Goal: Transaction & Acquisition: Download file/media

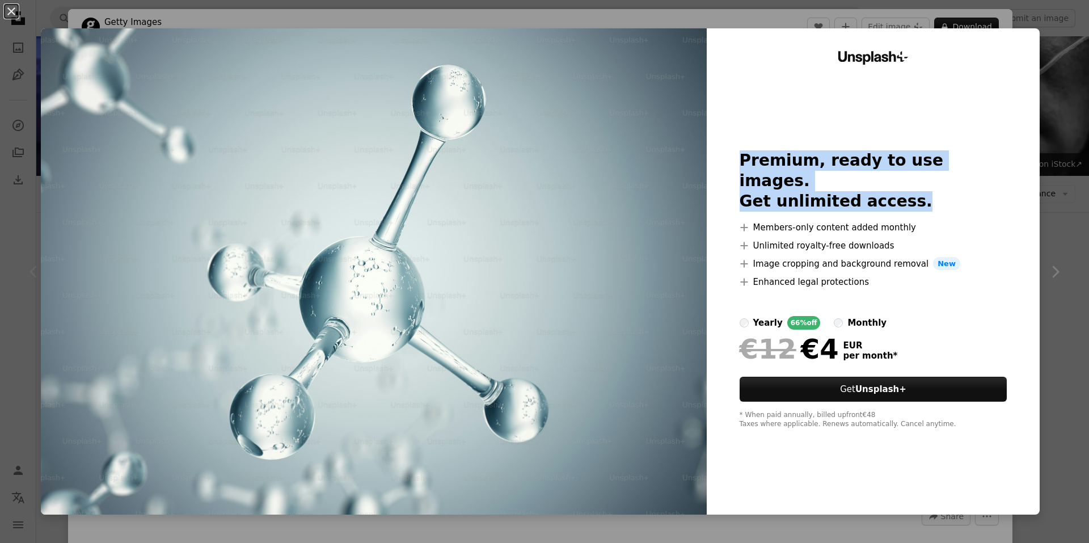
drag, startPoint x: 716, startPoint y: 168, endPoint x: 917, endPoint y: 189, distance: 201.9
click at [917, 189] on div "Unsplash+ Premium, ready to use images. Get unlimited access. A plus sign Membe…" at bounding box center [873, 271] width 333 height 486
click at [917, 189] on h2 "Premium, ready to use images. Get unlimited access." at bounding box center [874, 180] width 268 height 61
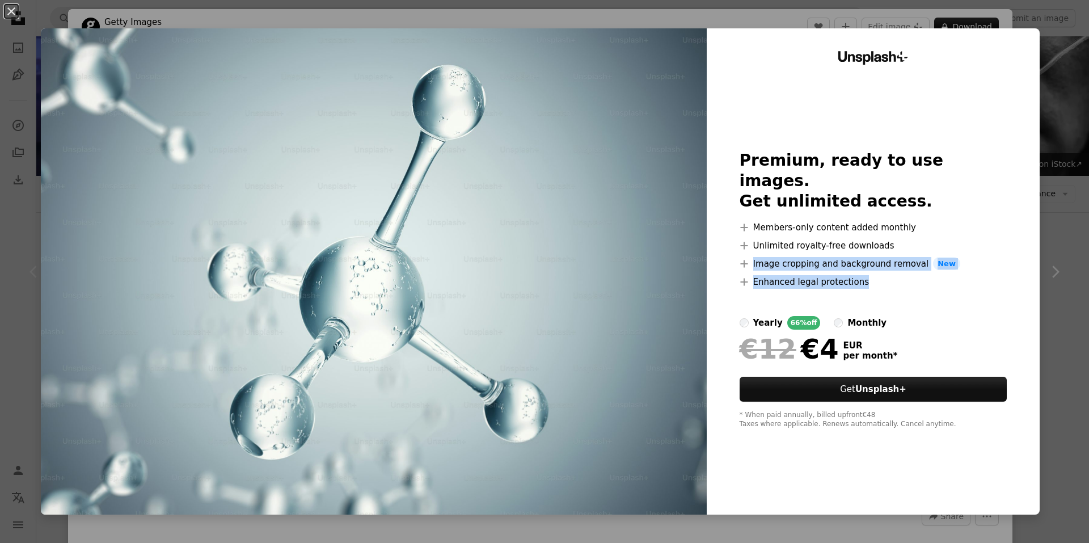
drag, startPoint x: 727, startPoint y: 253, endPoint x: 884, endPoint y: 276, distance: 158.8
click at [884, 276] on div "Unsplash+ Premium, ready to use images. Get unlimited access. A plus sign Membe…" at bounding box center [873, 271] width 333 height 486
click at [884, 276] on li "A plus sign Enhanced legal protections" at bounding box center [874, 282] width 268 height 14
click at [768, 275] on li "A plus sign Enhanced legal protections" at bounding box center [874, 282] width 268 height 14
click at [1055, 168] on div "An X shape Unsplash+ Premium, ready to use images. Get unlimited access. A plus…" at bounding box center [544, 271] width 1089 height 543
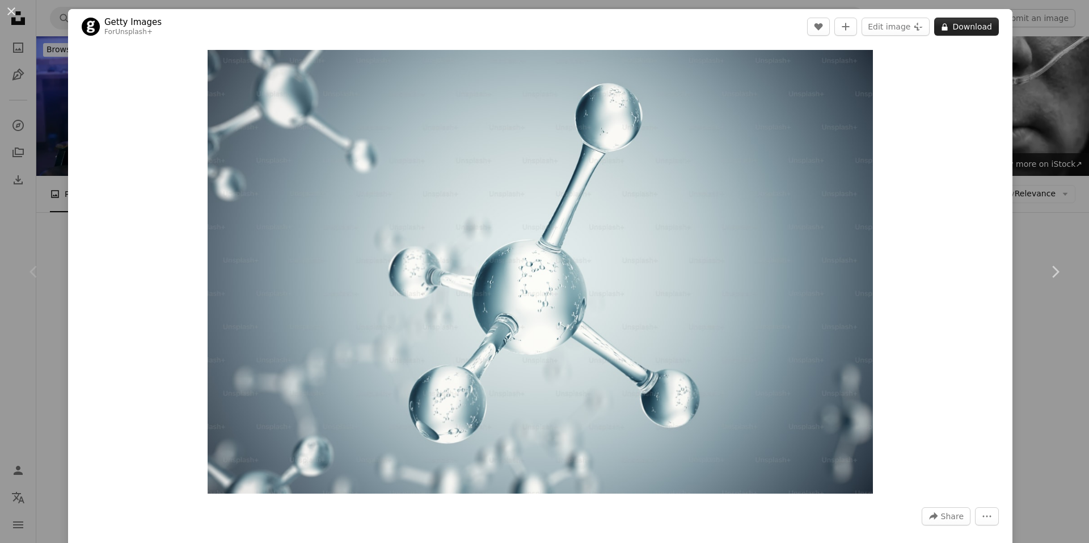
click at [952, 26] on button "A lock Download" at bounding box center [966, 27] width 65 height 18
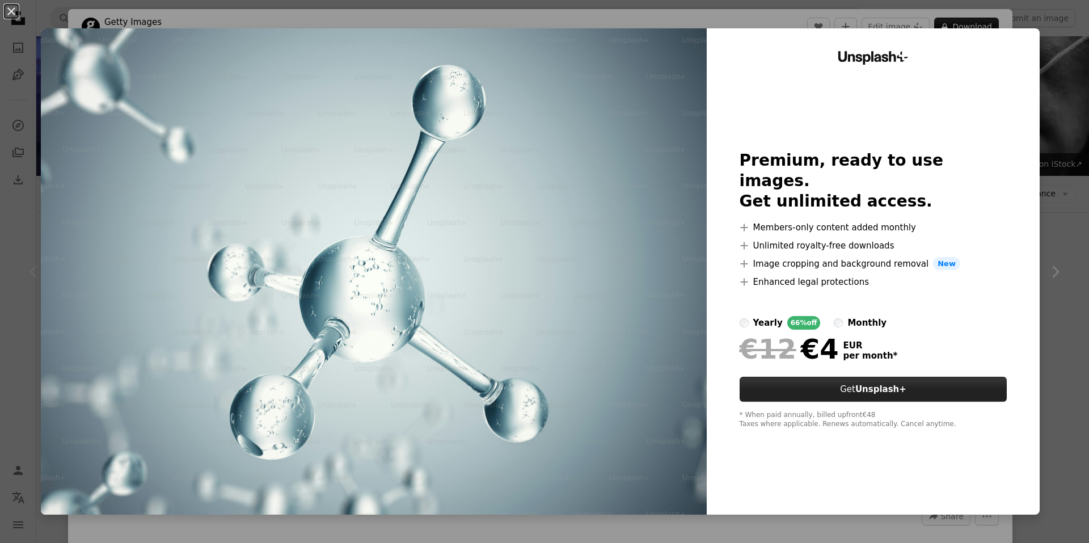
click at [935, 377] on button "Get Unsplash+" at bounding box center [874, 389] width 268 height 25
click at [847, 316] on div "monthly" at bounding box center [866, 323] width 39 height 14
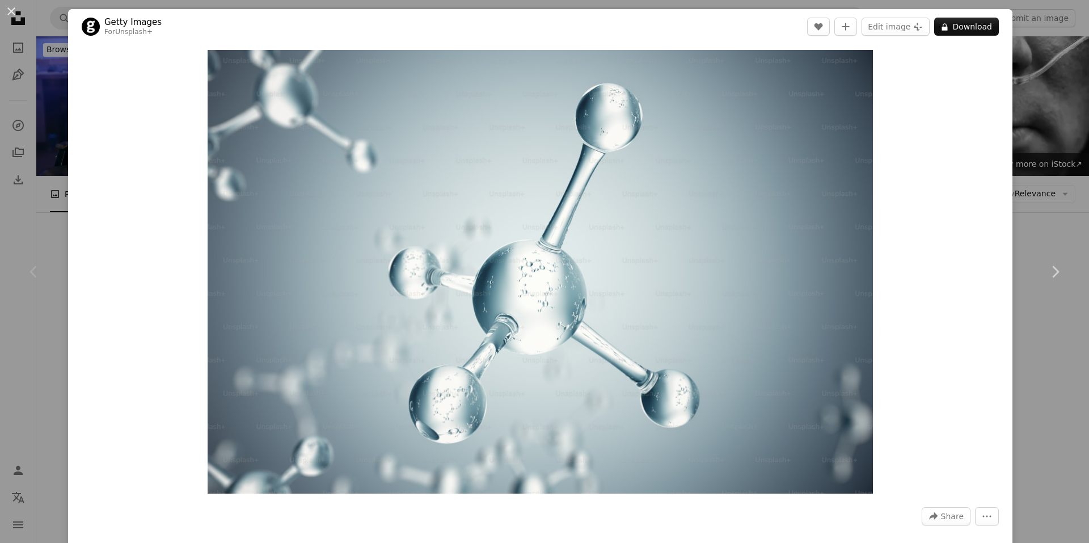
click at [999, 105] on div "Zoom in" at bounding box center [540, 271] width 944 height 455
click at [1017, 108] on div "An X shape Chevron left Chevron right Getty Images For Unsplash+ A heart A plus…" at bounding box center [544, 271] width 1089 height 543
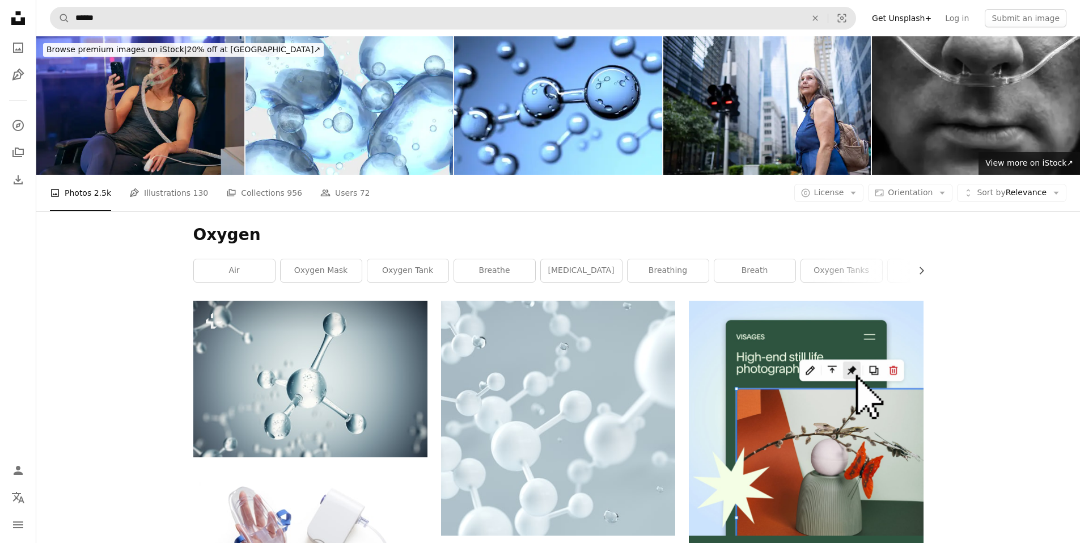
drag, startPoint x: 175, startPoint y: 5, endPoint x: 166, endPoint y: 7, distance: 9.5
click at [171, 6] on nav "A magnifying glass ****** An X shape Visual search Filters Get Unsplash+ Log in…" at bounding box center [558, 18] width 1044 height 36
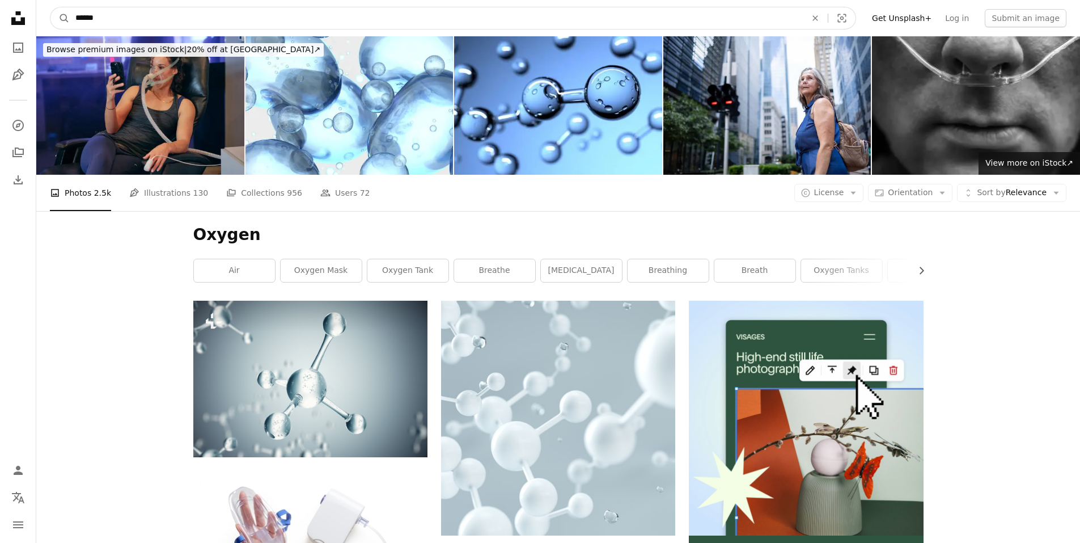
drag, startPoint x: 140, startPoint y: 18, endPoint x: 74, endPoint y: 18, distance: 66.4
click at [86, 19] on input "******" at bounding box center [436, 18] width 733 height 22
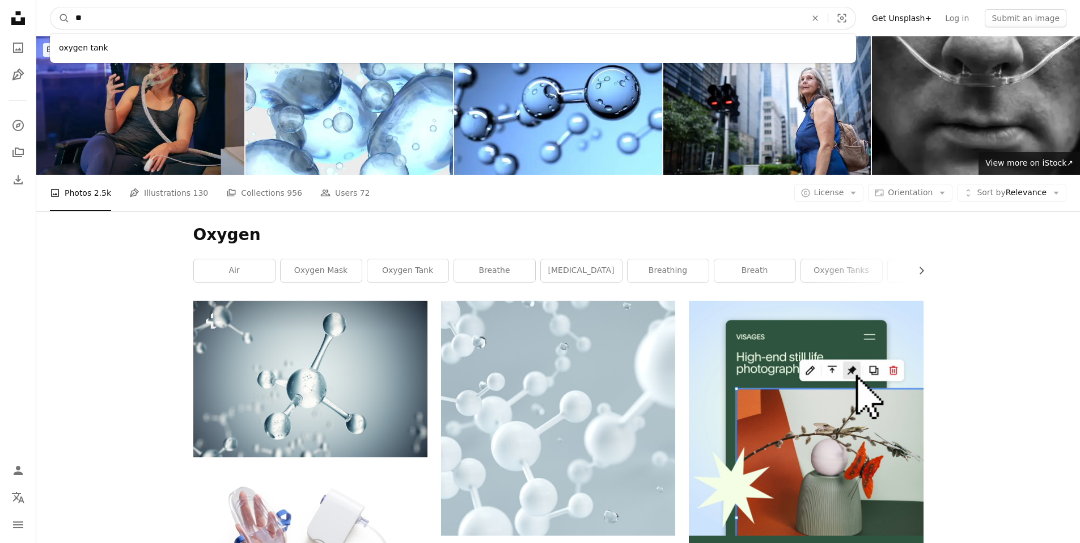
type input "*"
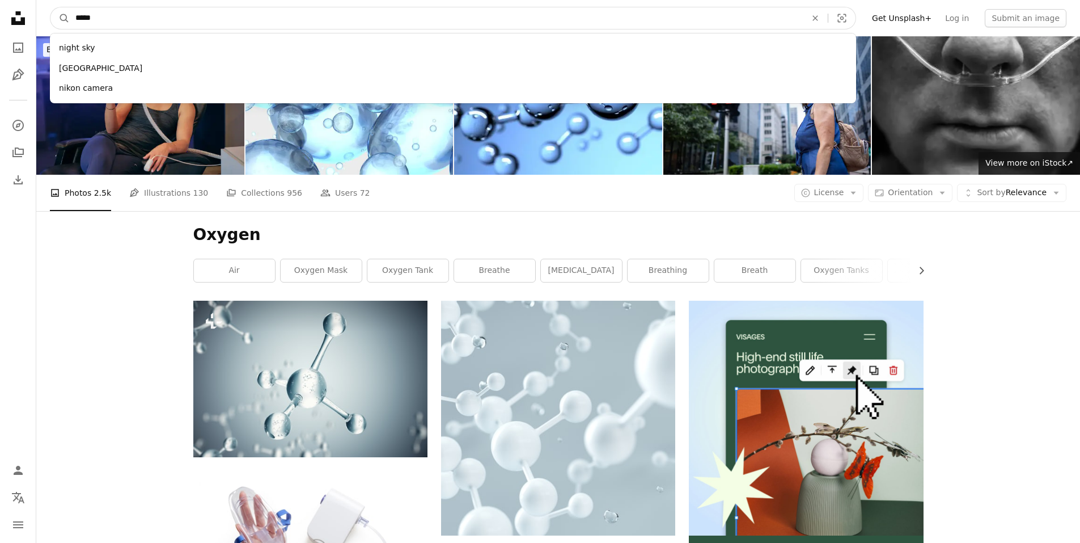
type input "*****"
click at [50, 7] on button "A magnifying glass" at bounding box center [59, 18] width 19 height 22
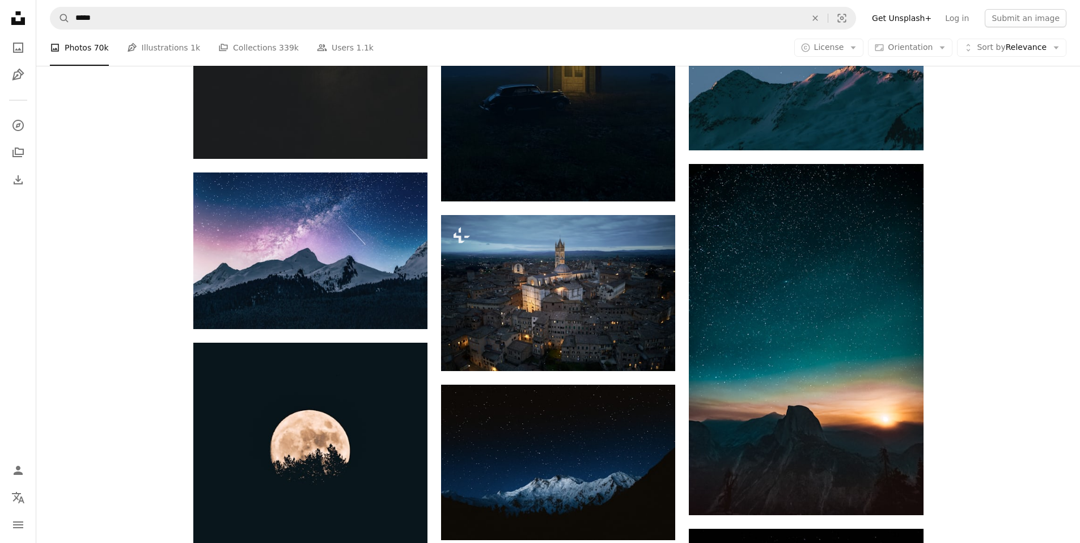
scroll to position [3332, 0]
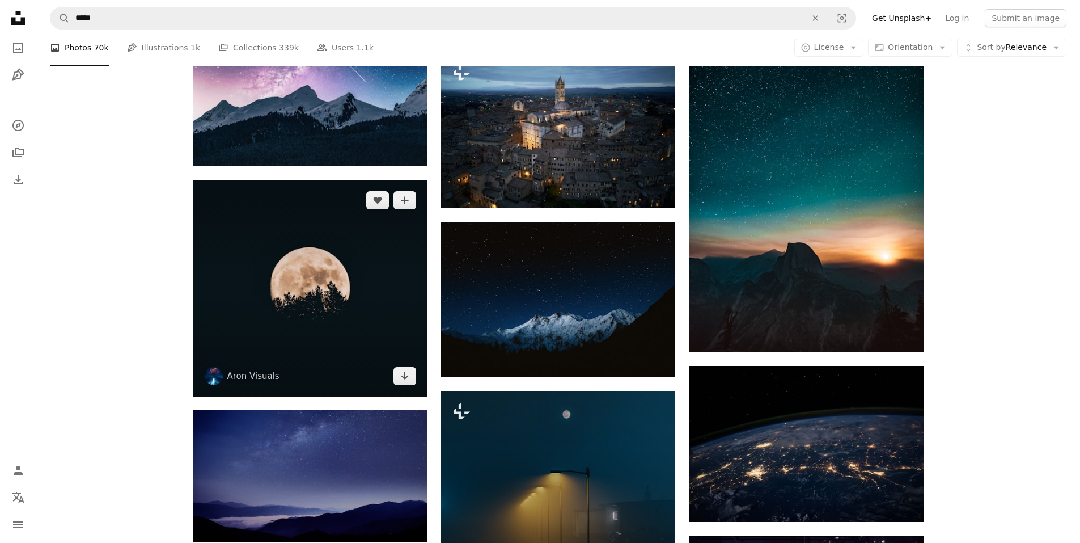
click at [361, 284] on img at bounding box center [310, 288] width 234 height 217
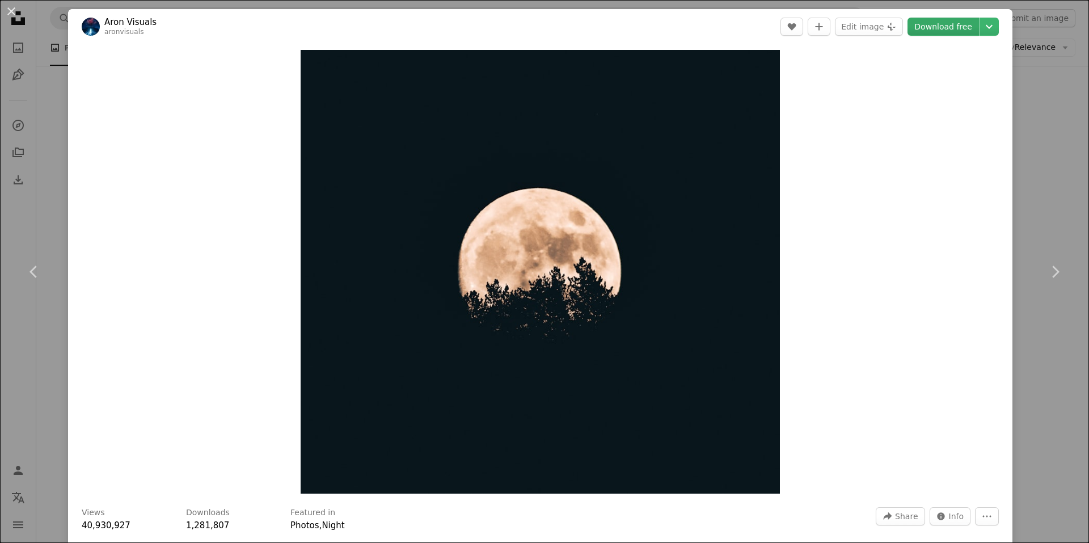
click at [967, 26] on link "Download free" at bounding box center [942, 27] width 71 height 18
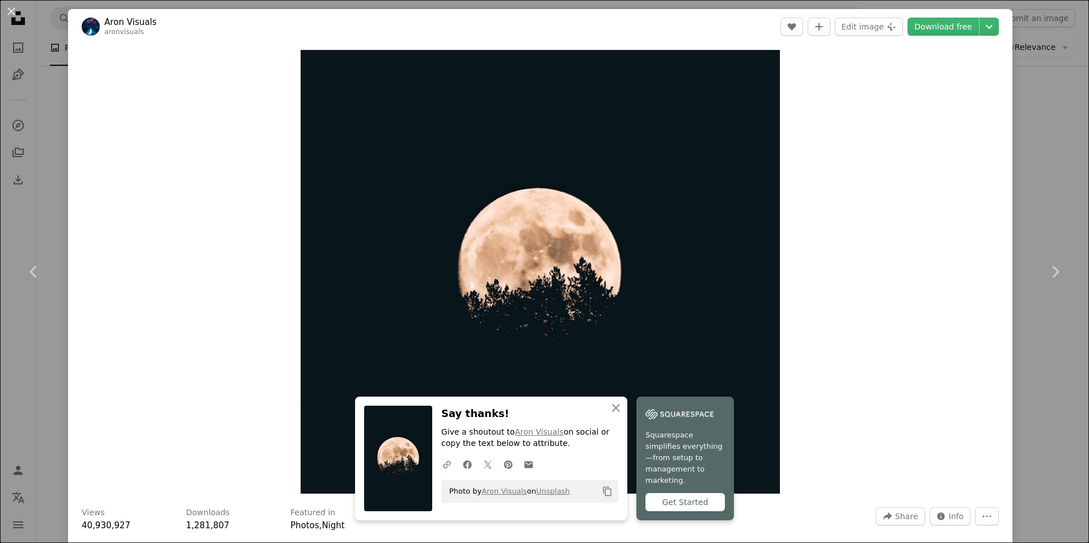
click at [1044, 157] on div "An X shape Chevron left Chevron right An X shape Close Say thanks! Give a shout…" at bounding box center [544, 271] width 1089 height 543
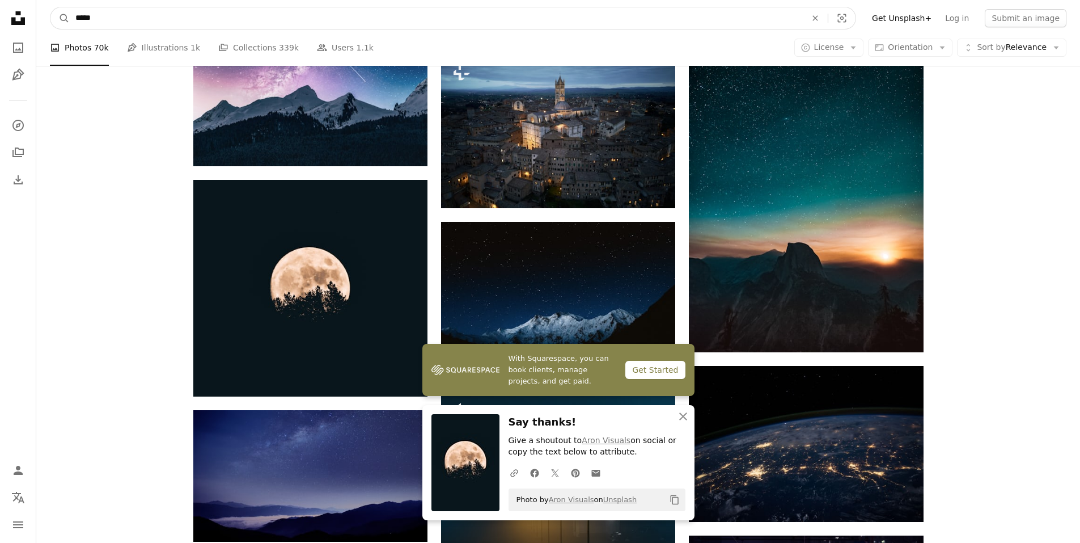
drag, startPoint x: 214, startPoint y: 20, endPoint x: 61, endPoint y: 7, distance: 154.3
click at [71, 7] on input "*****" at bounding box center [436, 18] width 733 height 22
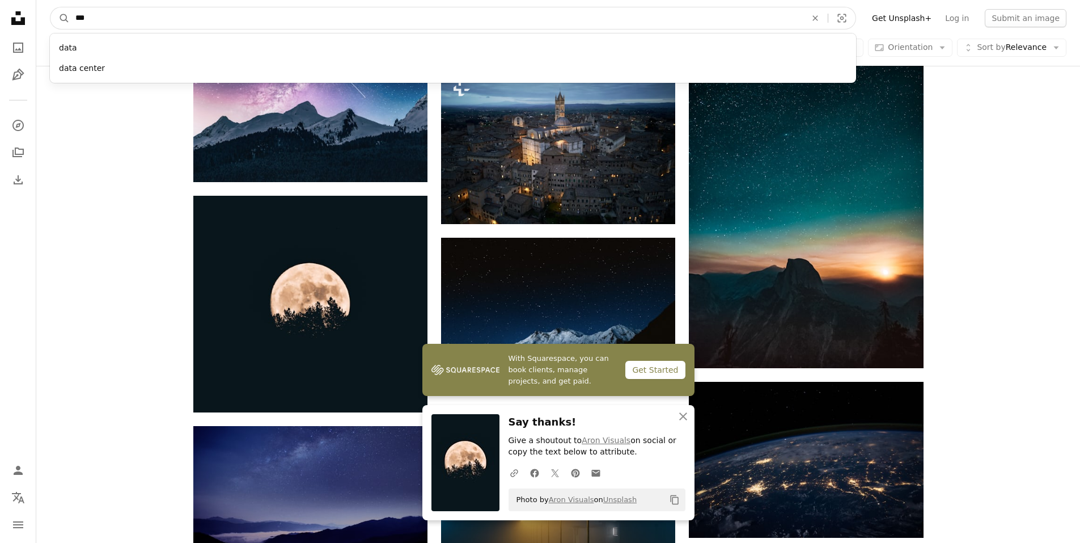
type input "***"
click at [50, 7] on button "A magnifying glass" at bounding box center [59, 18] width 19 height 22
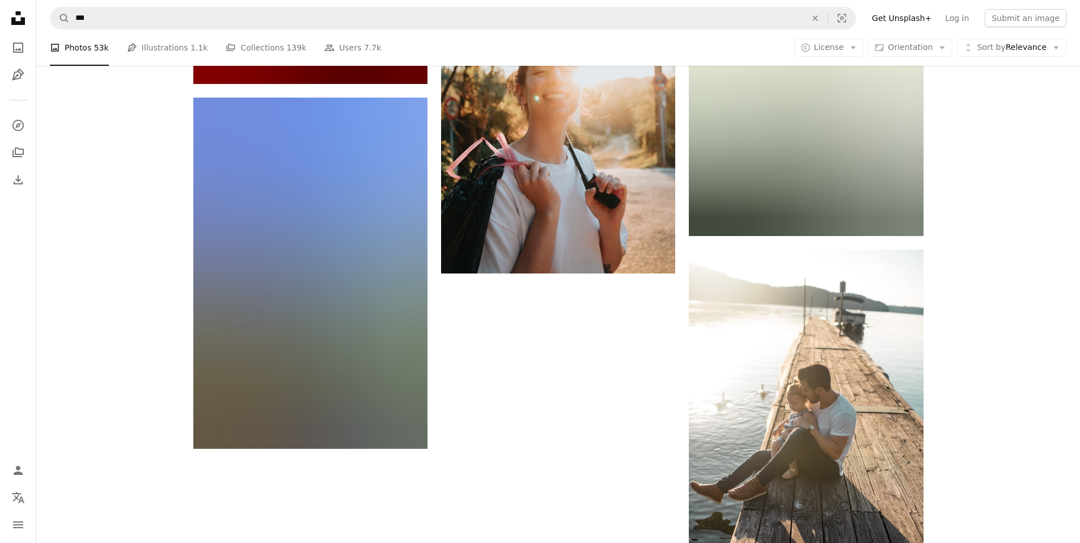
scroll to position [1828, 0]
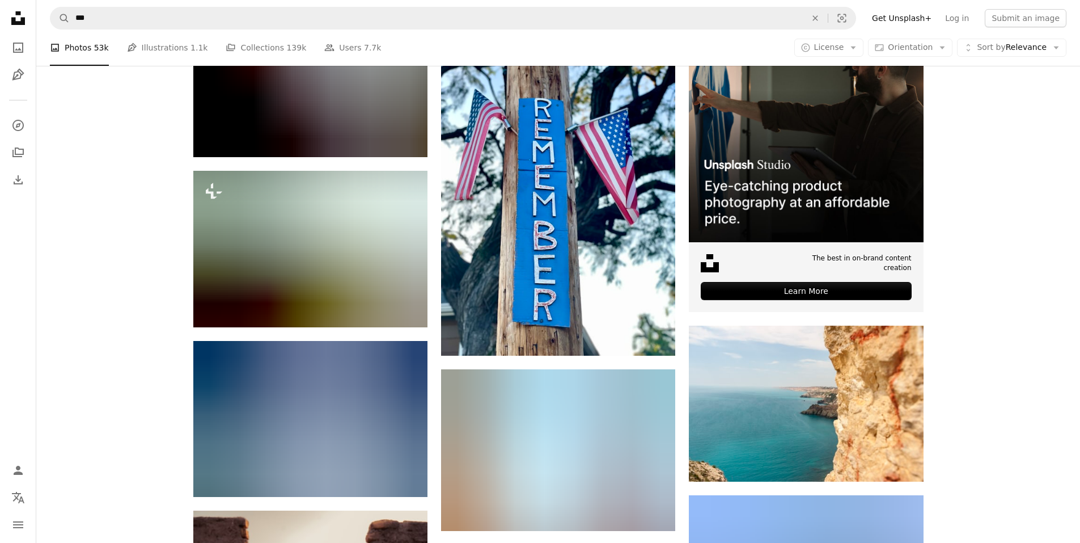
scroll to position [0, 0]
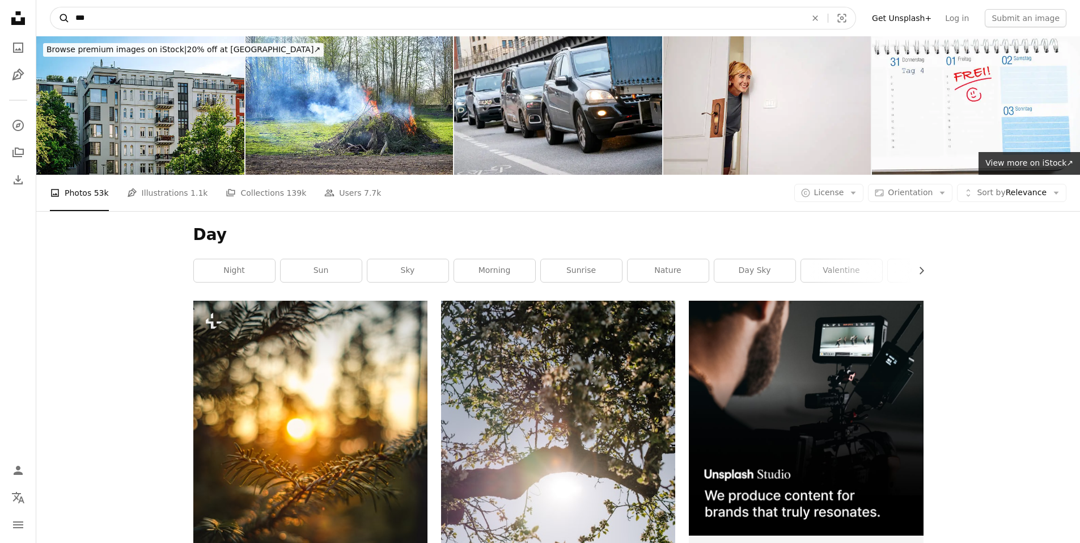
drag, startPoint x: 124, startPoint y: 27, endPoint x: 52, endPoint y: 15, distance: 72.9
click at [50, 16] on form "A magnifying glass *** An X shape Visual search" at bounding box center [453, 18] width 806 height 23
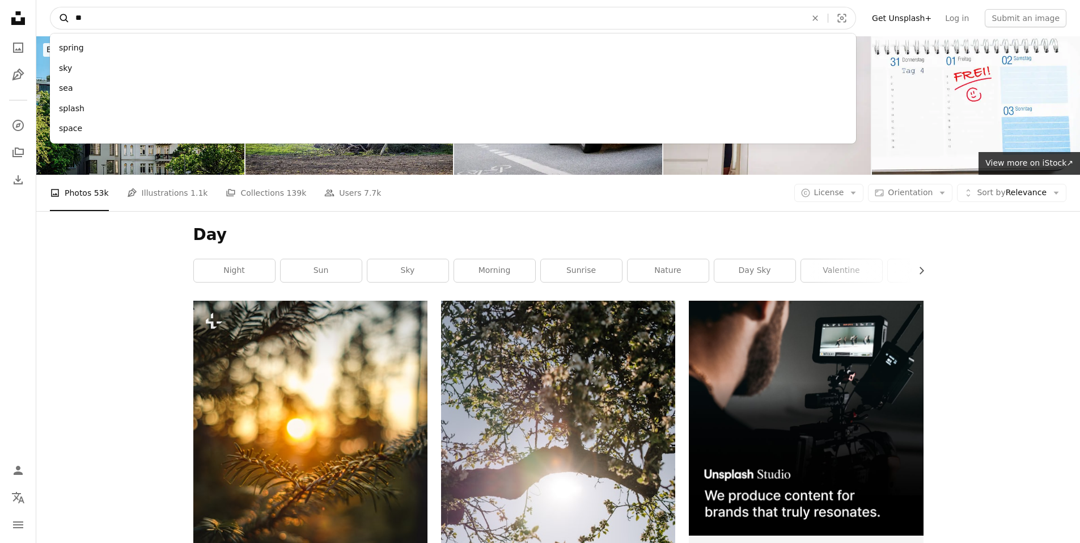
type input "***"
click button "A magnifying glass" at bounding box center [59, 18] width 19 height 22
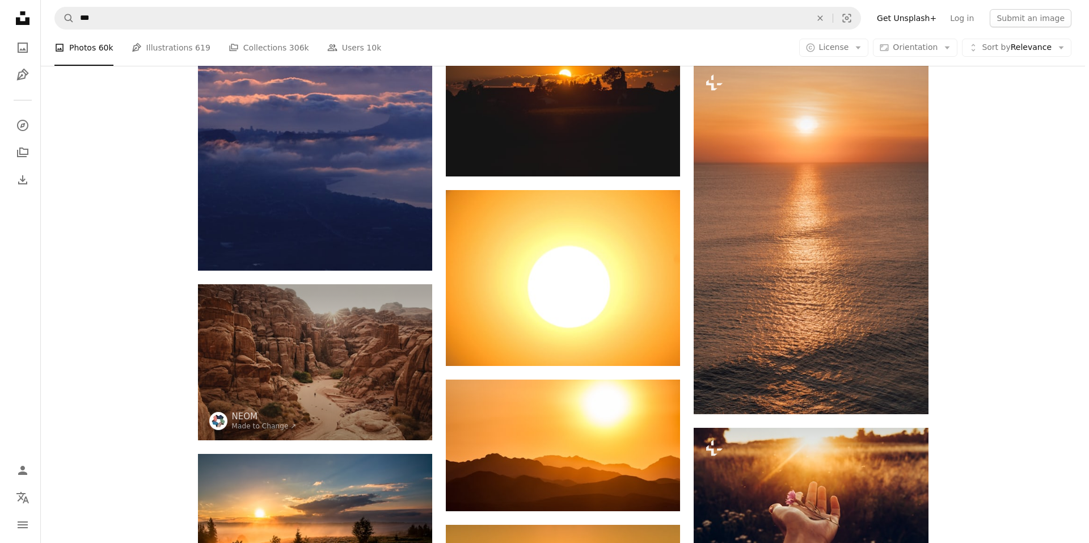
scroll to position [1067, 0]
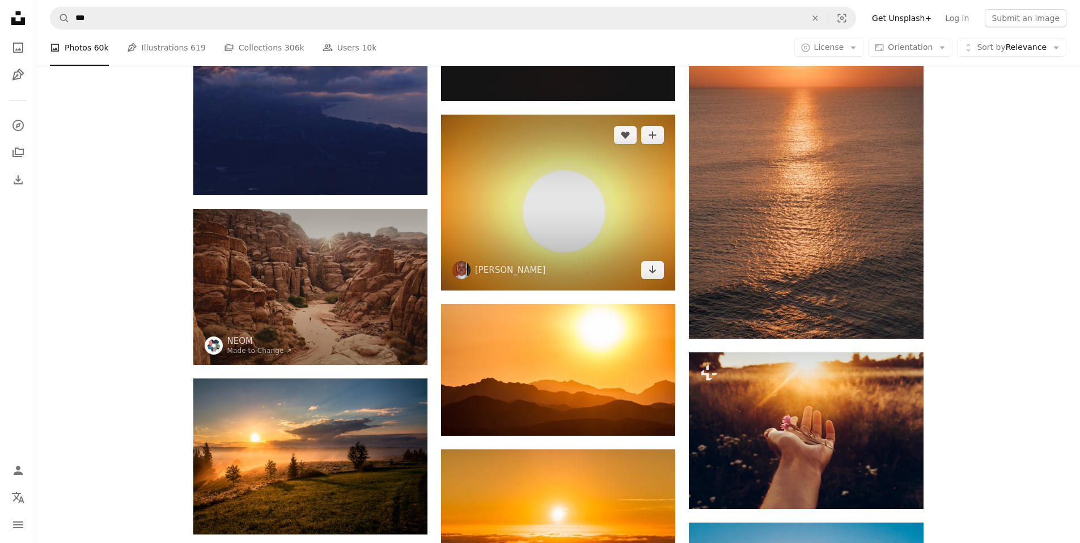
click at [535, 230] on img at bounding box center [558, 203] width 234 height 176
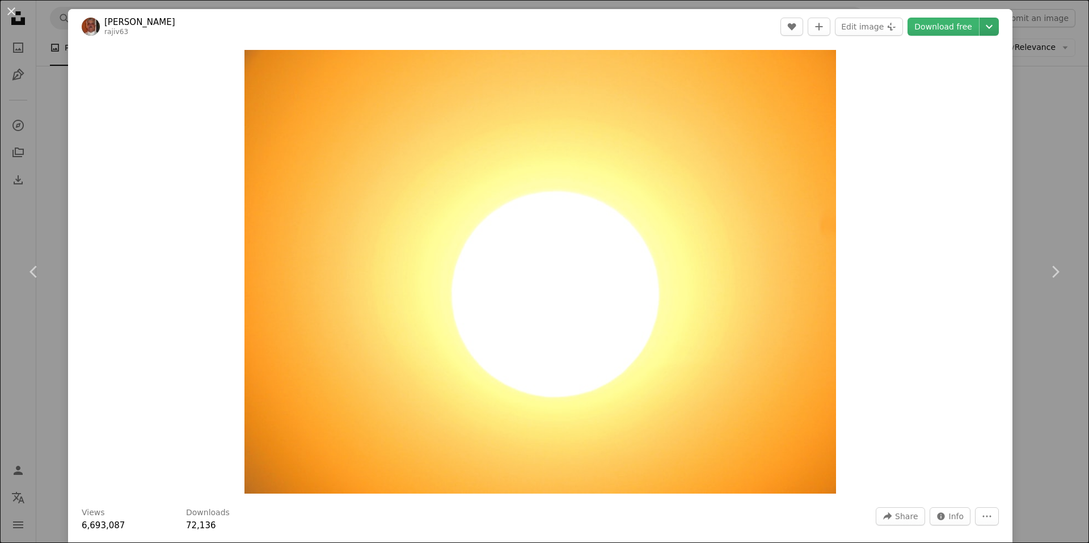
click at [982, 30] on icon "Chevron down" at bounding box center [989, 27] width 18 height 14
click at [939, 22] on dialog "An X shape Chevron left Chevron right [PERSON_NAME] rajiv63 A heart A plus sign…" at bounding box center [544, 271] width 1089 height 543
click at [945, 31] on link "Download free" at bounding box center [942, 27] width 71 height 18
